Goal: Transaction & Acquisition: Register for event/course

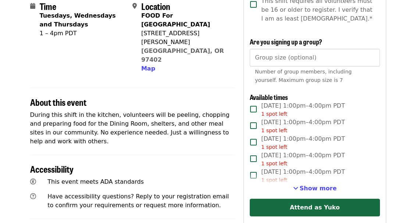
scroll to position [190, 0]
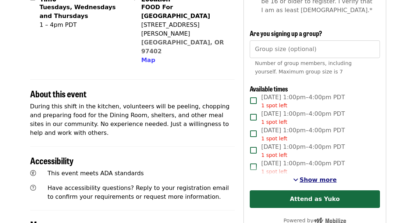
click at [308, 178] on span "Show more" at bounding box center [318, 180] width 37 height 7
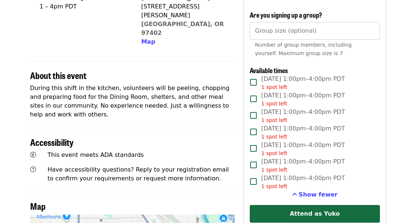
scroll to position [0, 0]
